Goal: Transaction & Acquisition: Purchase product/service

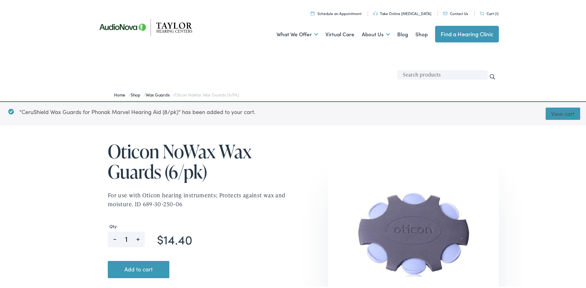
click at [556, 112] on link "View cart" at bounding box center [563, 113] width 34 height 12
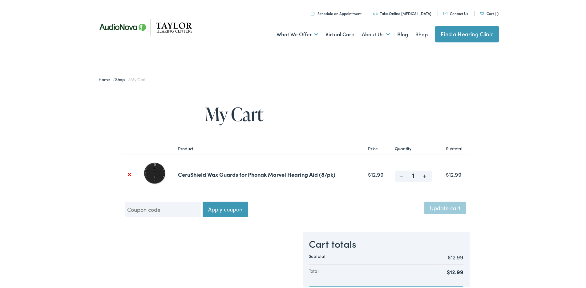
click at [399, 175] on span "-" at bounding box center [402, 173] width 14 height 7
type input "0"
click at [451, 207] on button "Update cart" at bounding box center [445, 207] width 42 height 12
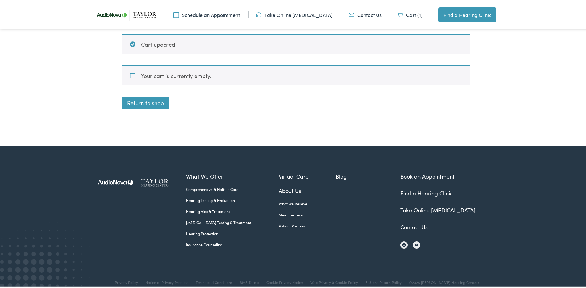
scroll to position [111, 0]
